Goal: Check status: Check status

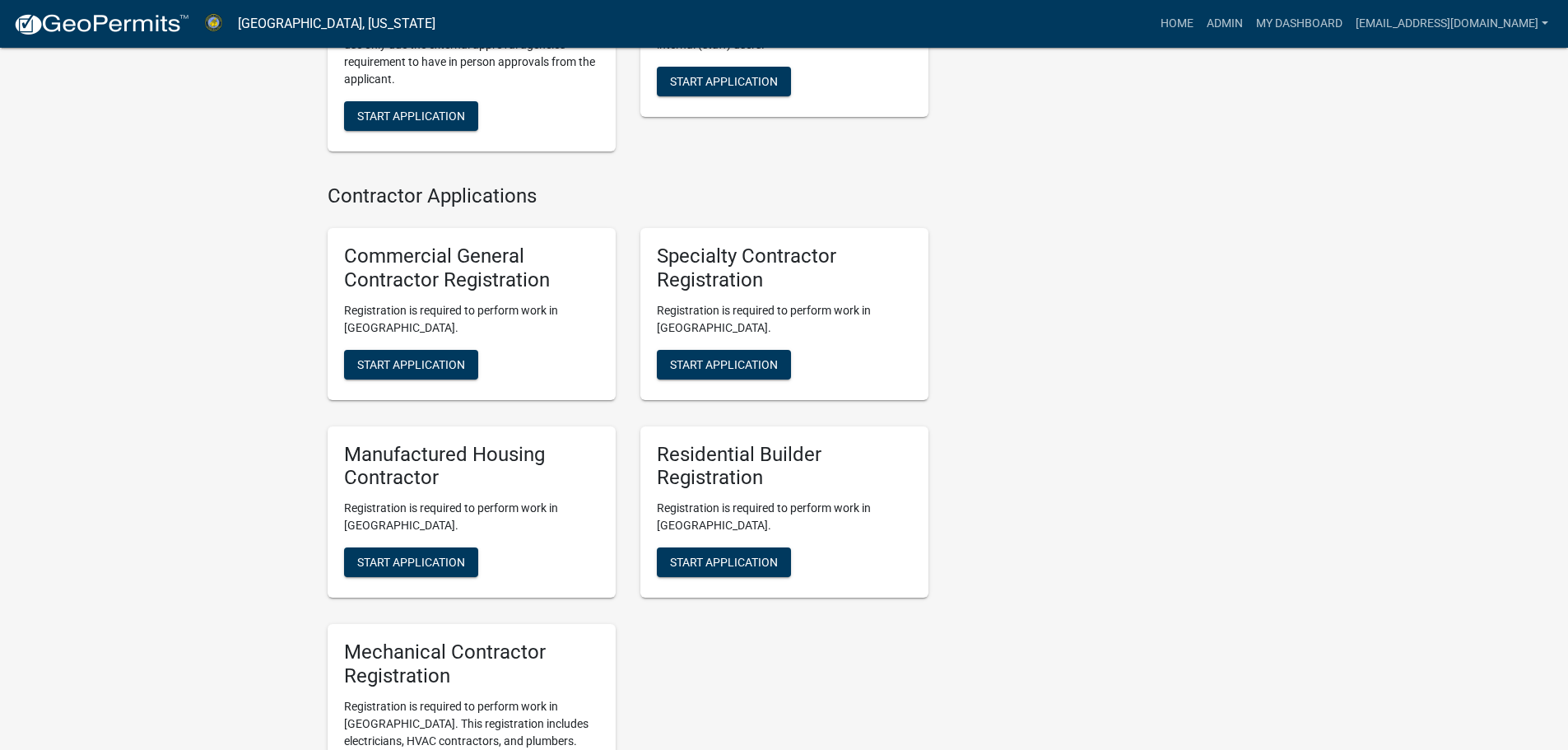
scroll to position [1883, 0]
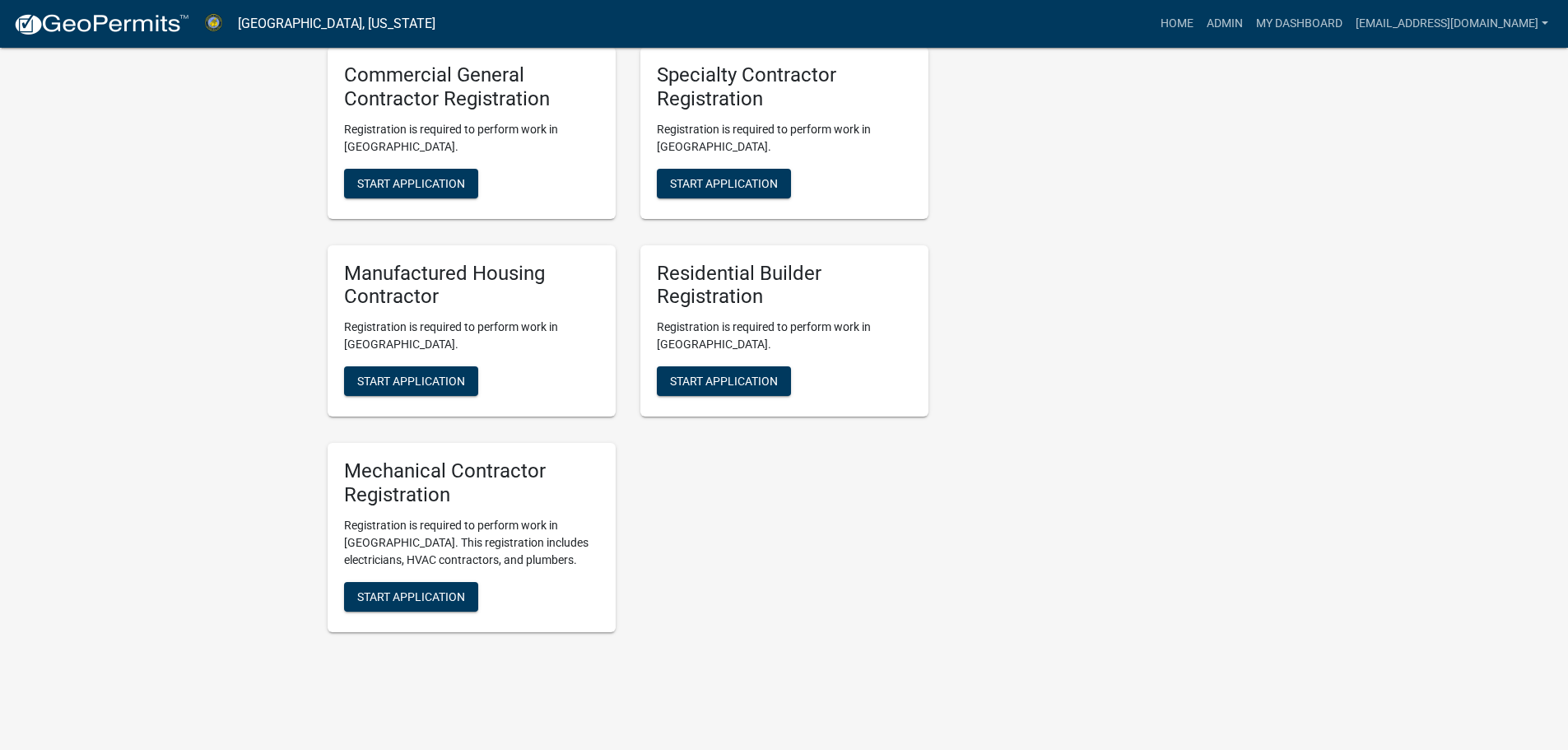
drag, startPoint x: 1127, startPoint y: 434, endPoint x: 1027, endPoint y: 375, distance: 116.1
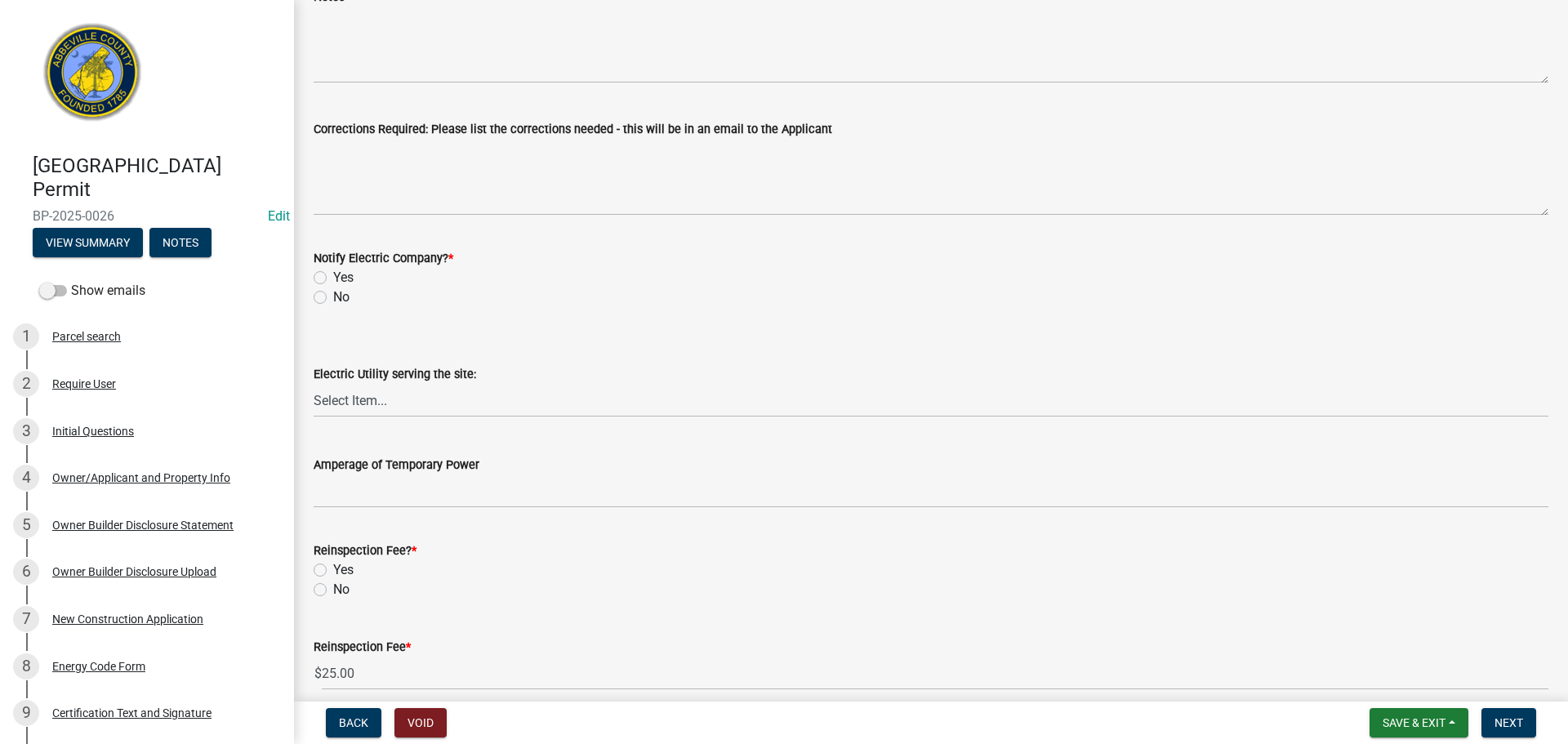
scroll to position [792, 0]
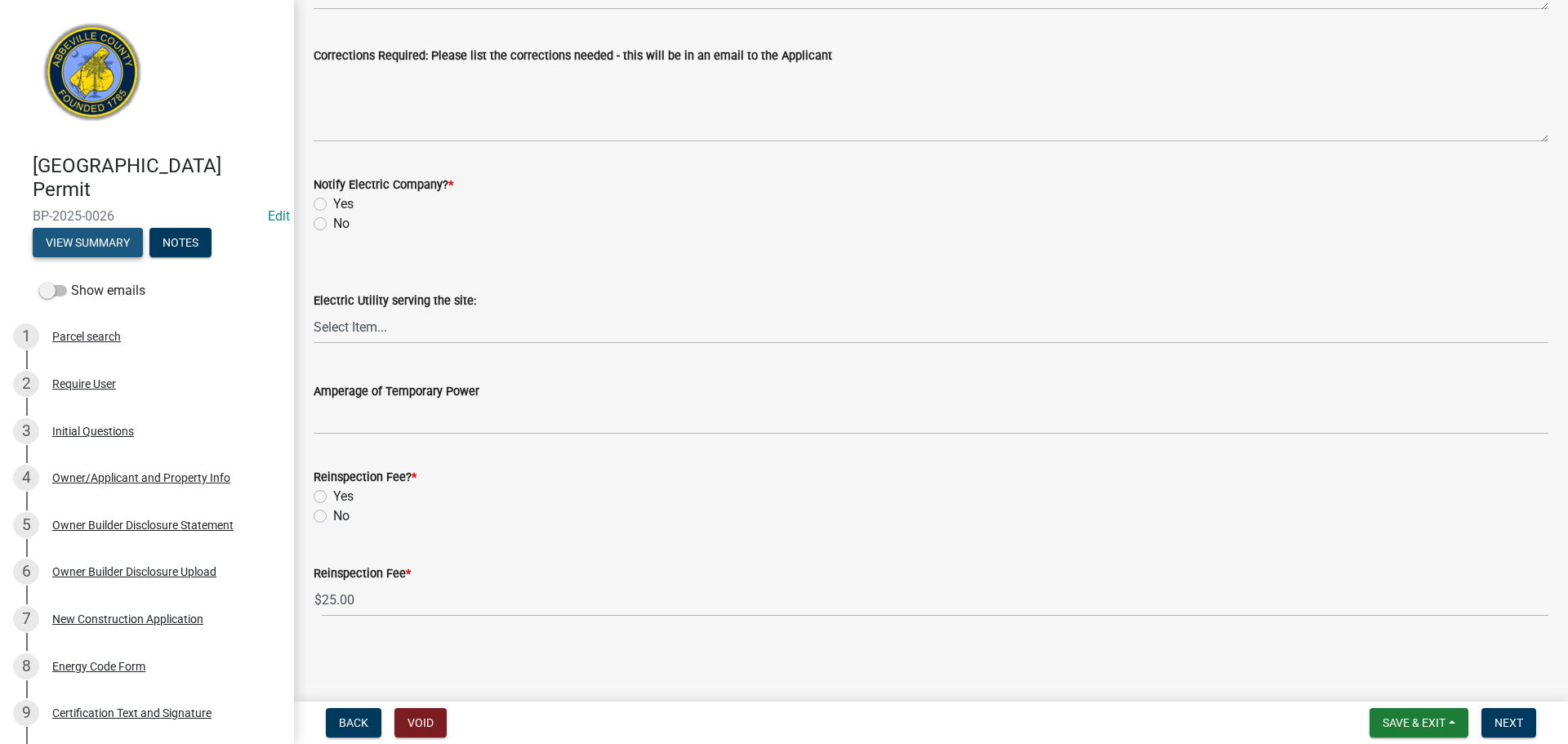
click at [90, 236] on button "View Summary" at bounding box center [88, 242] width 110 height 29
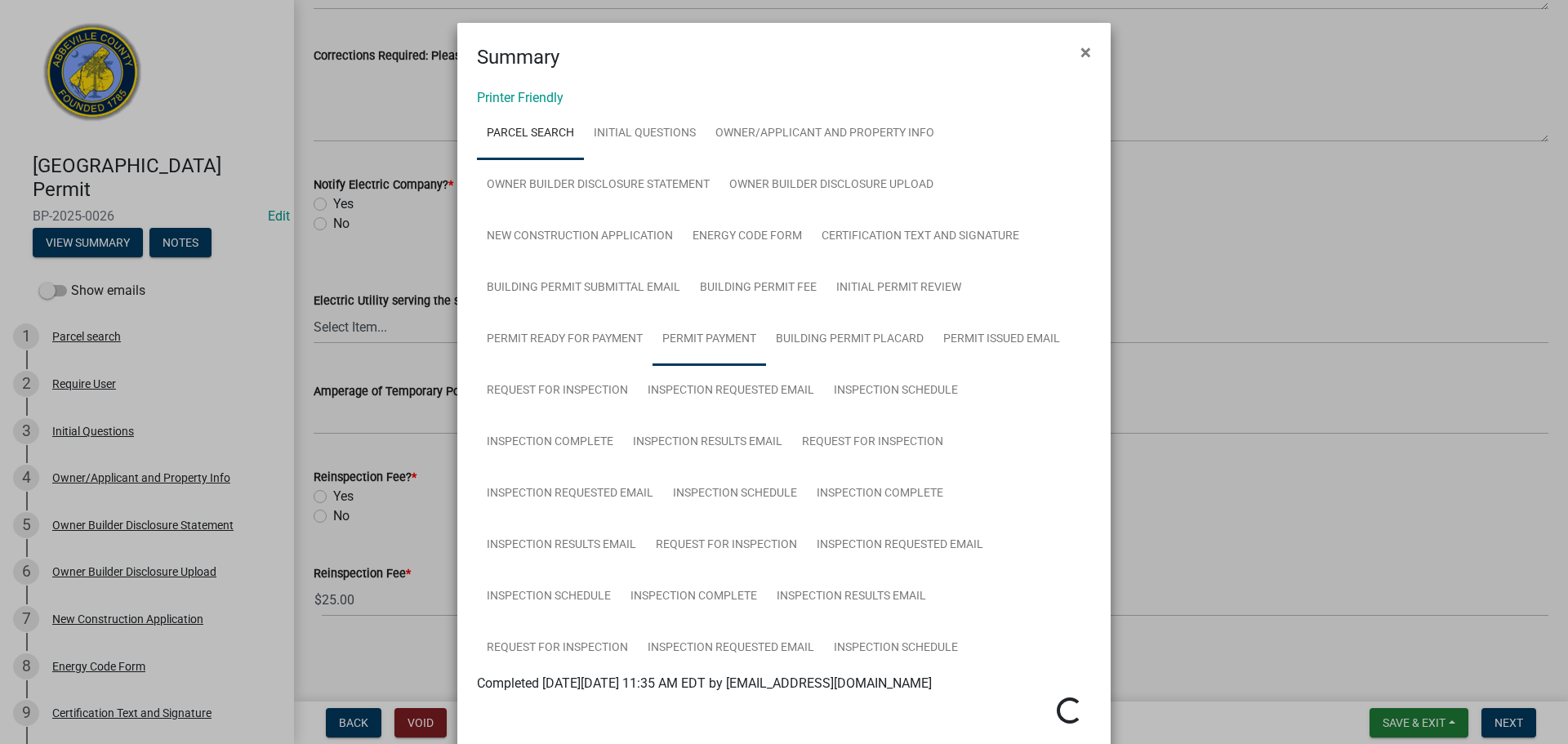
scroll to position [327, 0]
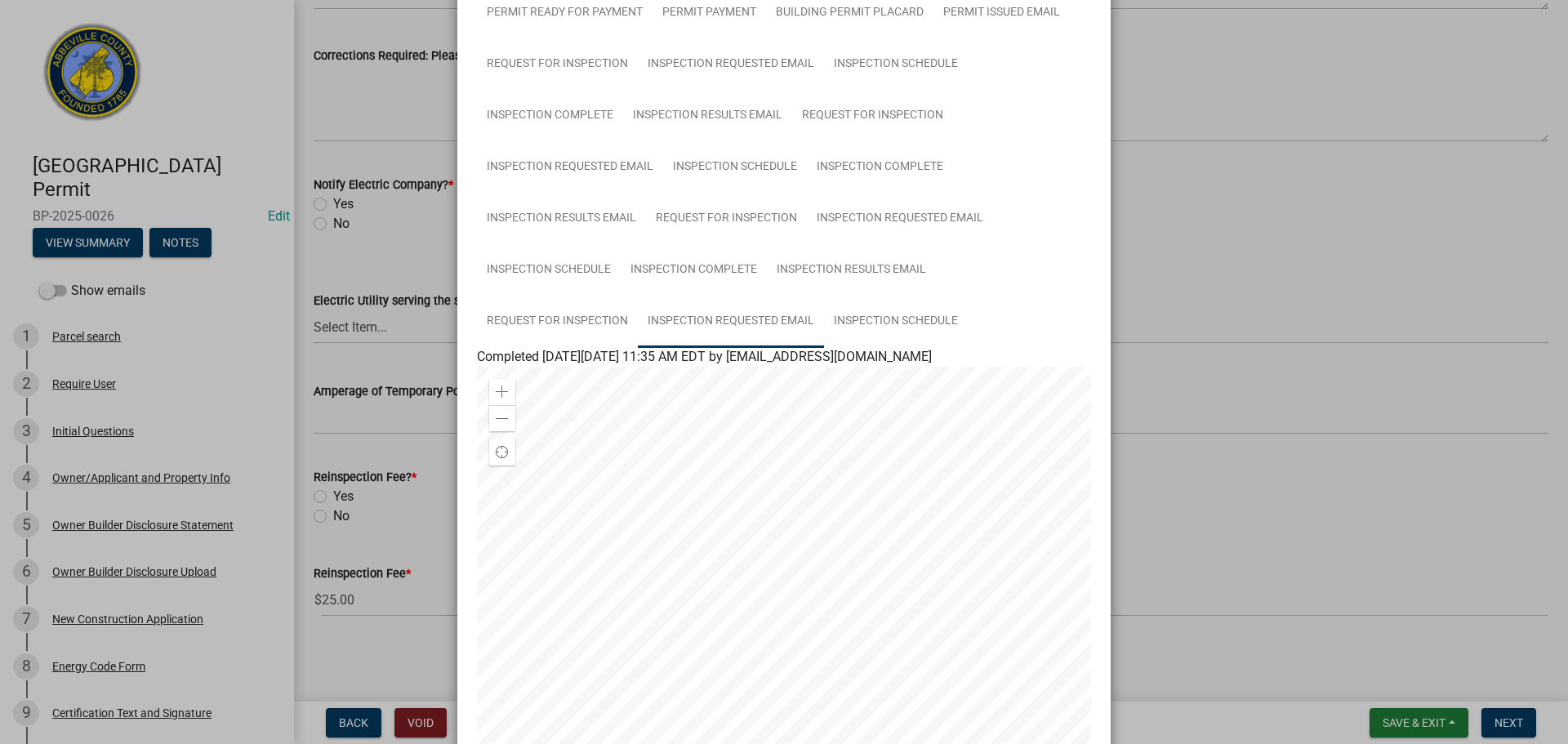
click at [739, 319] on link "Inspection Requested Email" at bounding box center [731, 322] width 186 height 52
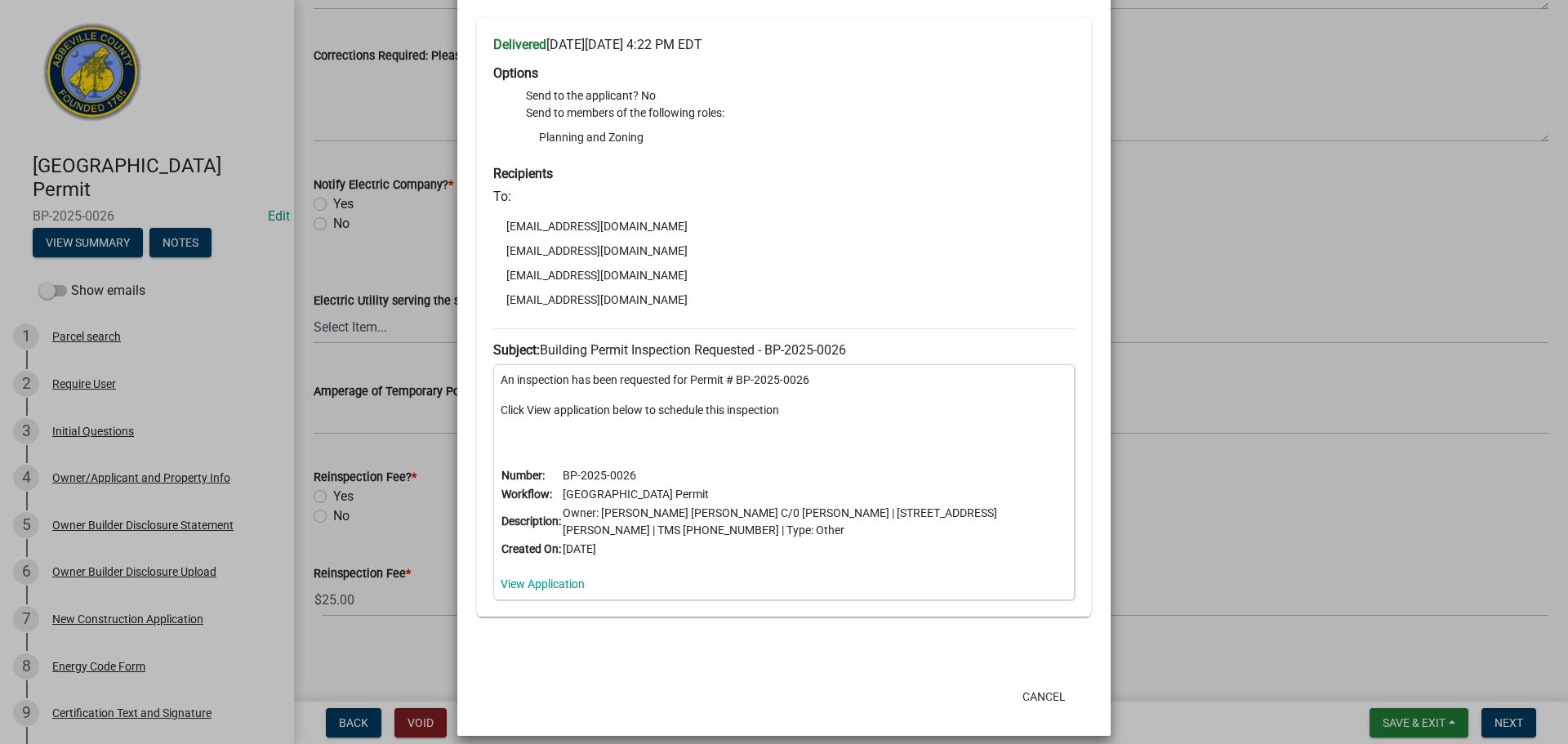
scroll to position [744, 0]
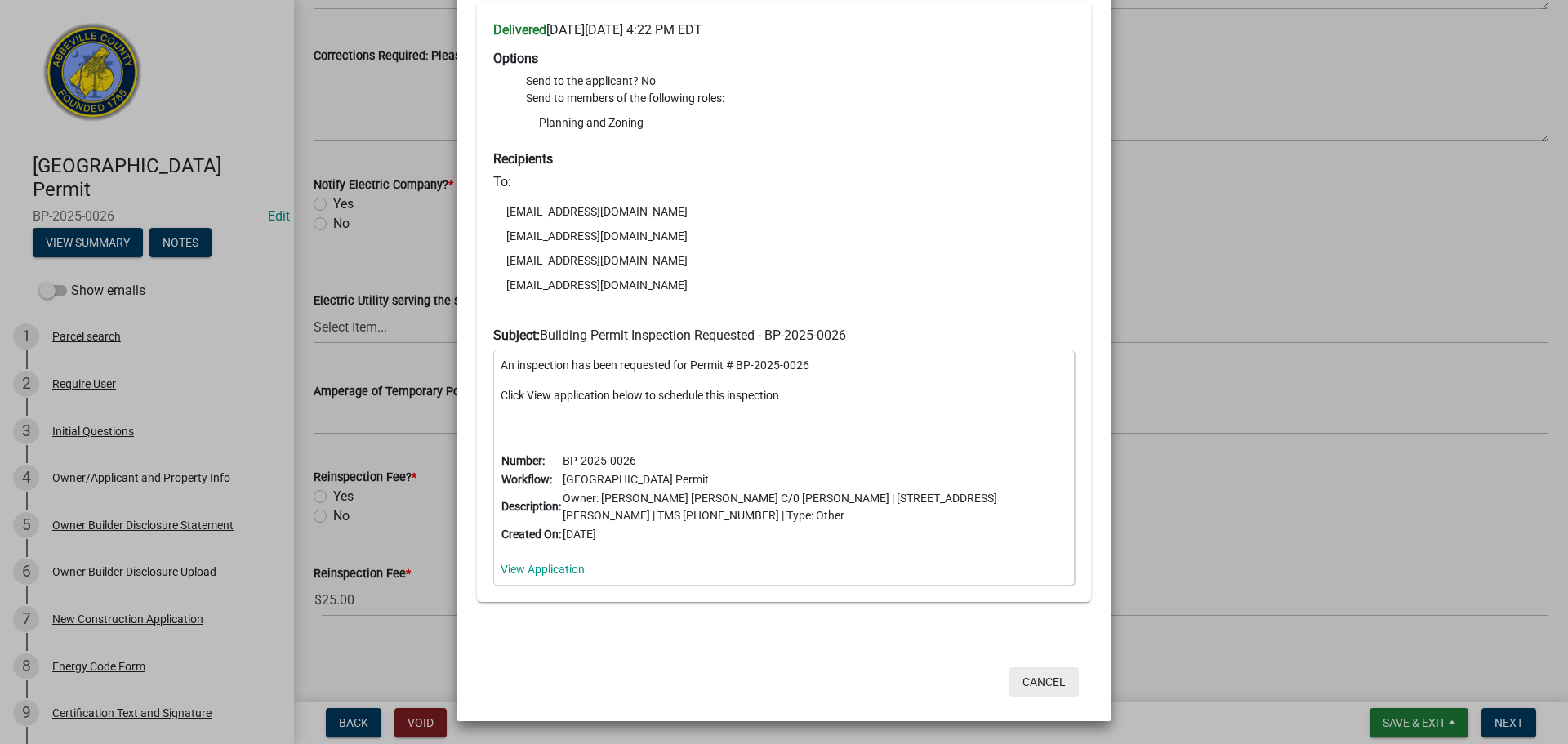
click at [1050, 670] on button "Cancel" at bounding box center [1044, 682] width 69 height 29
